Goal: Task Accomplishment & Management: Complete application form

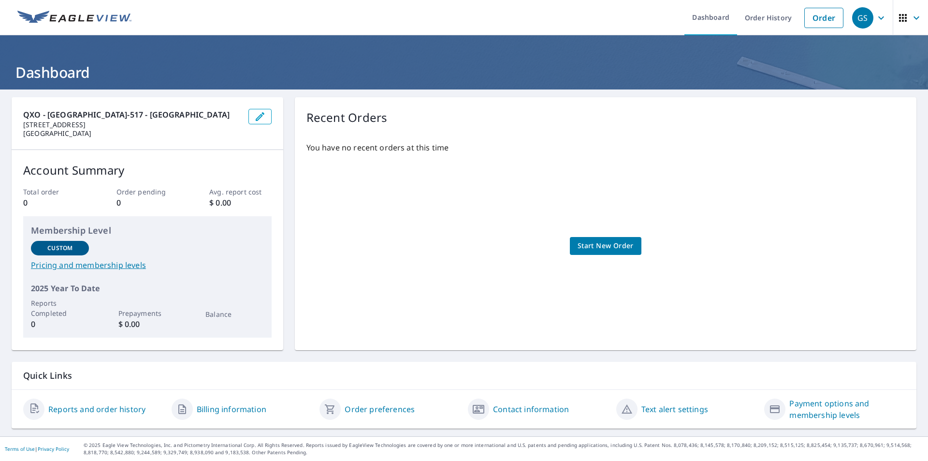
click at [610, 243] on span "Start New Order" at bounding box center [606, 246] width 56 height 12
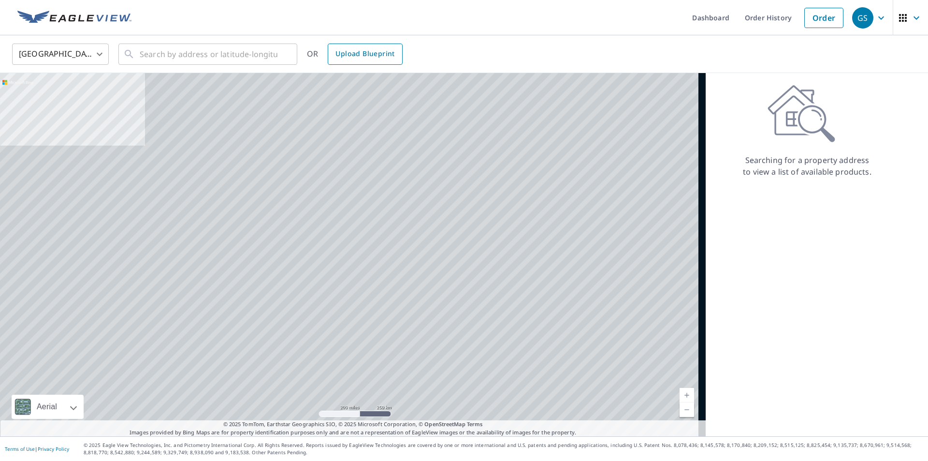
click at [375, 56] on span "Upload Blueprint" at bounding box center [365, 54] width 59 height 12
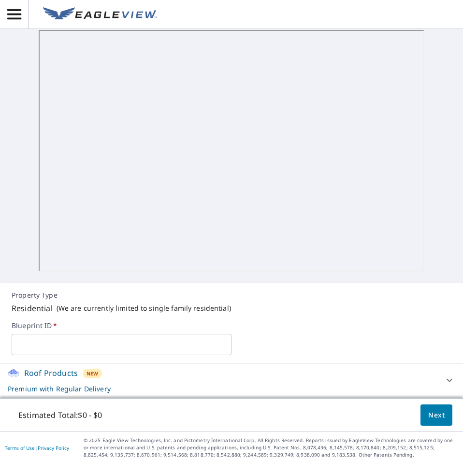
scroll to position [180, 0]
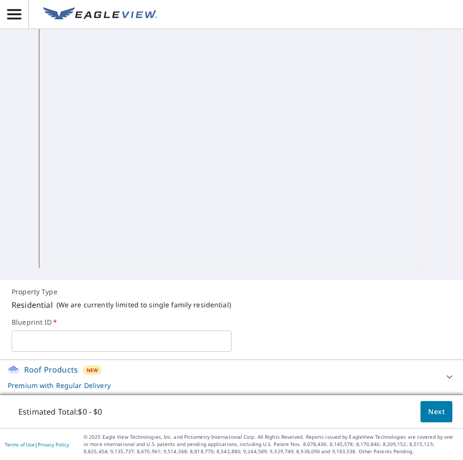
click at [212, 349] on input "text" at bounding box center [122, 341] width 220 height 27
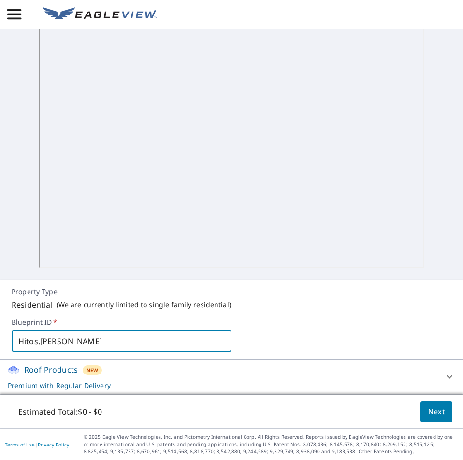
type input "Hitos.[PERSON_NAME]"
click at [441, 413] on button "Next" at bounding box center [437, 412] width 32 height 22
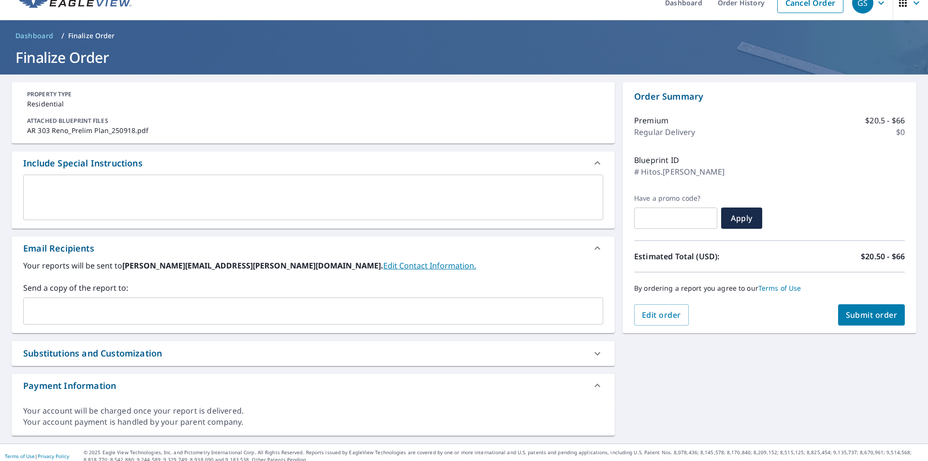
scroll to position [22, 0]
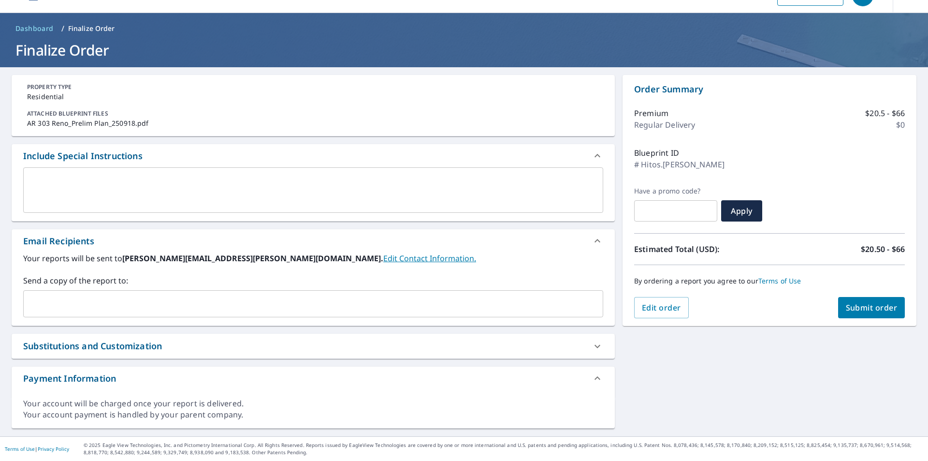
click at [156, 345] on div "Substitutions and Customization" at bounding box center [92, 345] width 139 height 13
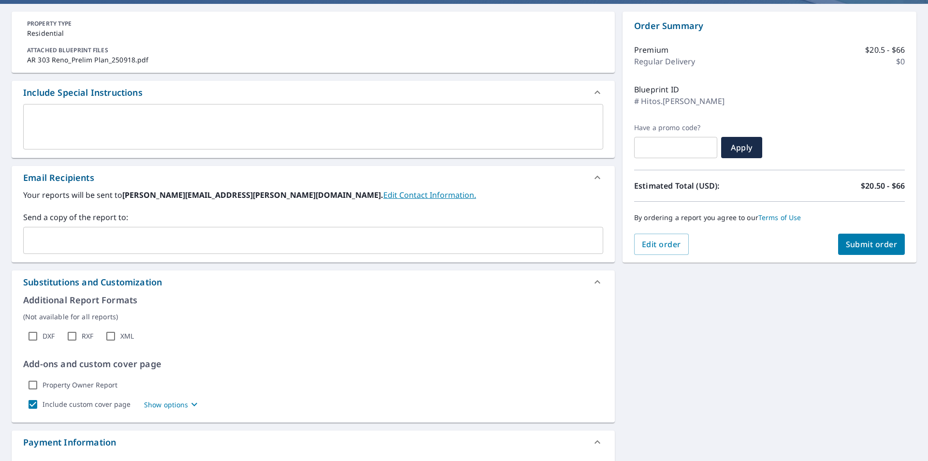
scroll to position [71, 0]
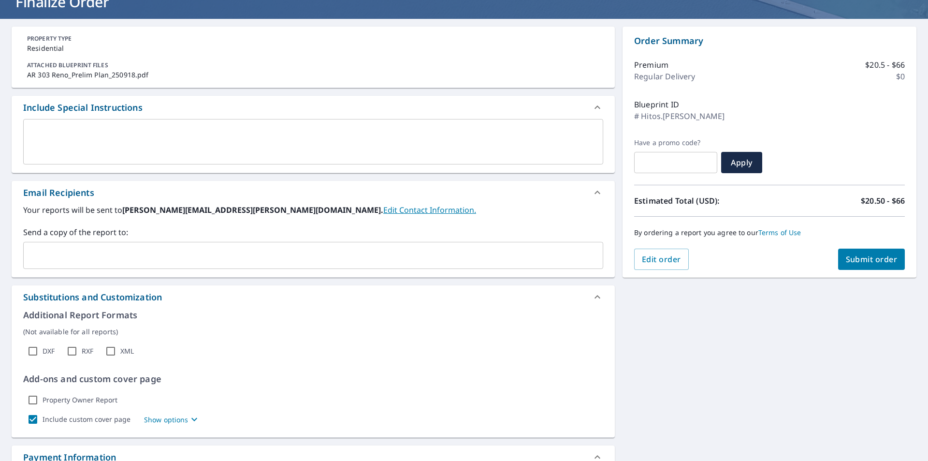
click at [151, 297] on div "Substitutions and Customization" at bounding box center [92, 297] width 139 height 13
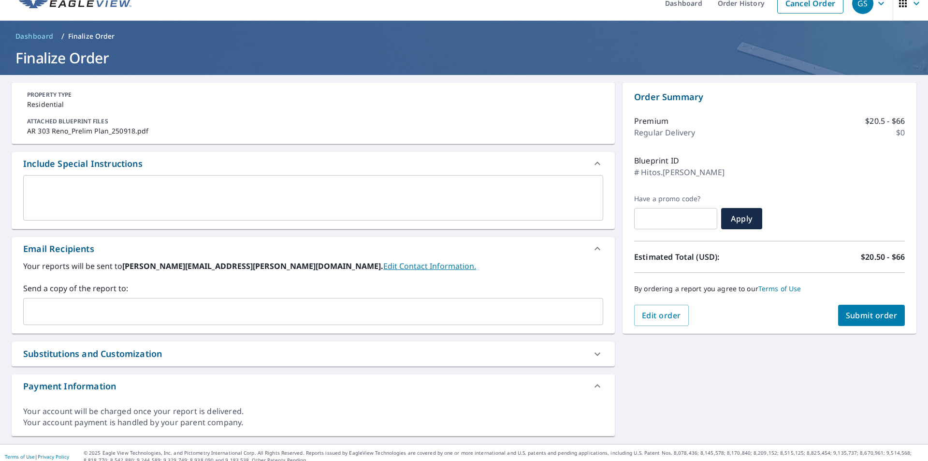
scroll to position [22, 0]
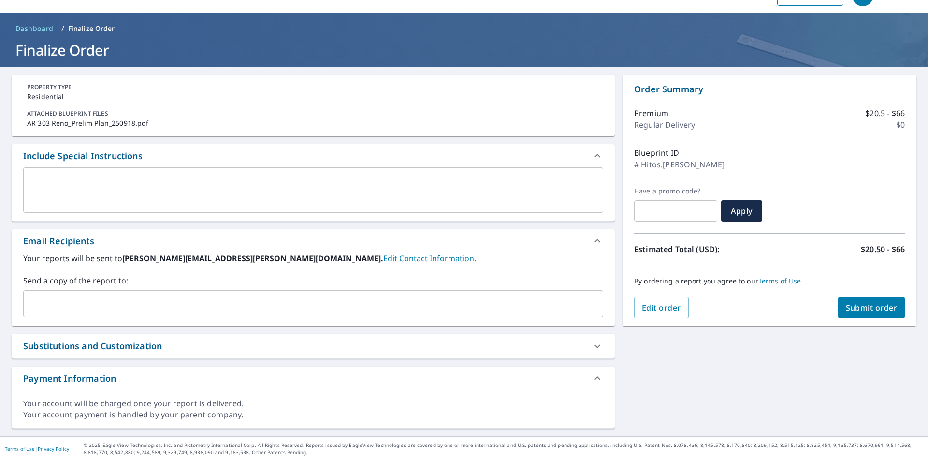
click at [673, 351] on div "PROPERTY TYPE Residential ATTACHED BLUEPRINT FILES AR 303 Reno_Prelim Plan_2509…" at bounding box center [464, 251] width 928 height 369
click at [795, 346] on div "PROPERTY TYPE Residential ATTACHED BLUEPRINT FILES AR 303 Reno_Prelim Plan_2509…" at bounding box center [464, 251] width 928 height 369
click at [838, 307] on button "Submit order" at bounding box center [871, 307] width 67 height 21
checkbox input "true"
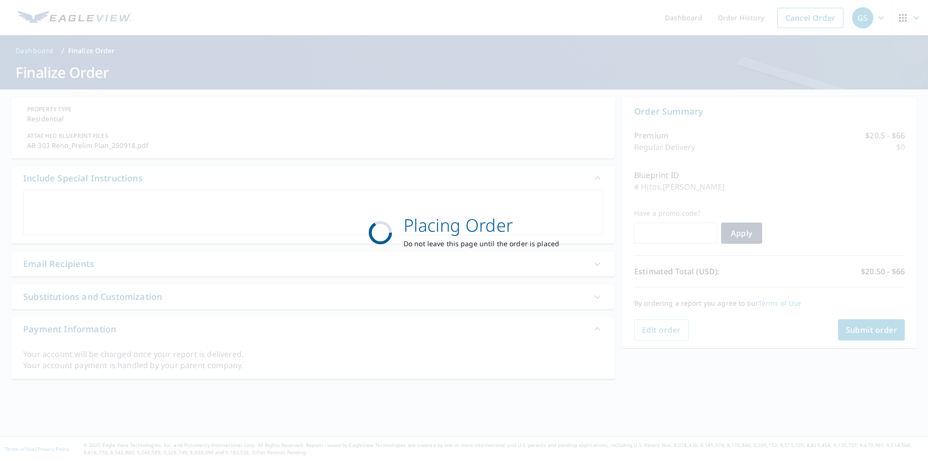
scroll to position [0, 0]
